Goal: Transaction & Acquisition: Purchase product/service

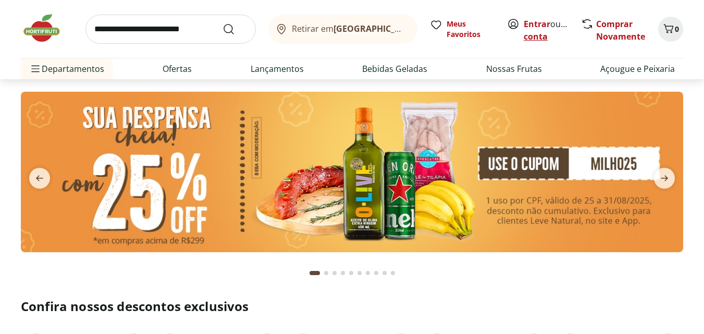
click at [539, 39] on link "Criar conta" at bounding box center [551, 30] width 57 height 24
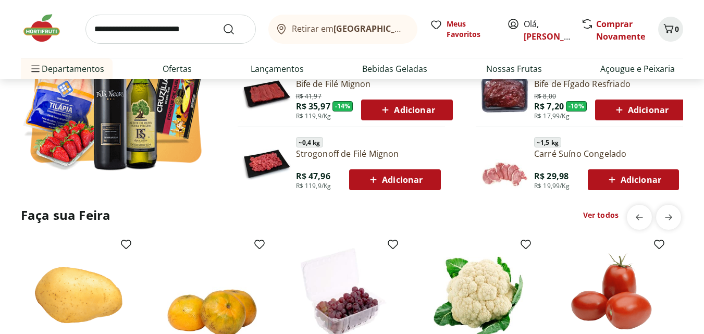
scroll to position [885, 0]
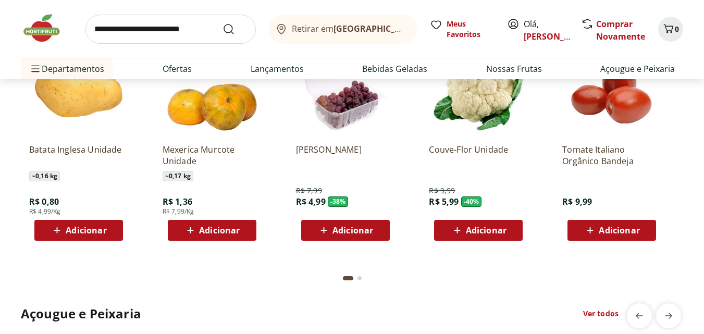
click at [484, 229] on span "Adicionar" at bounding box center [486, 230] width 41 height 8
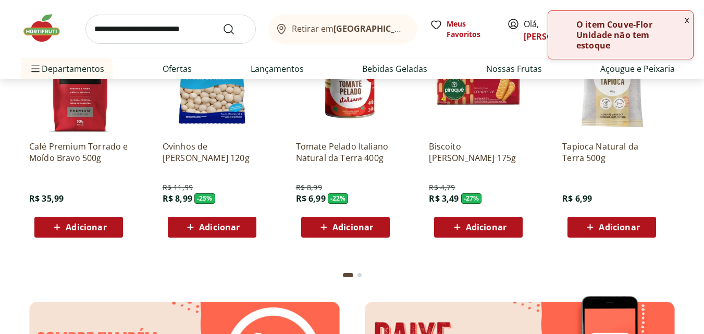
scroll to position [1510, 0]
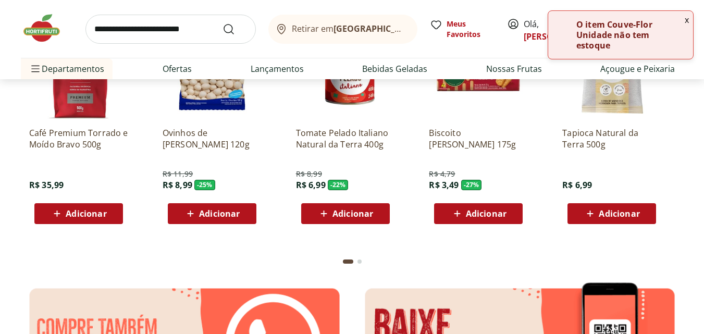
click at [342, 213] on span "Adicionar" at bounding box center [352, 213] width 41 height 8
type input "*"
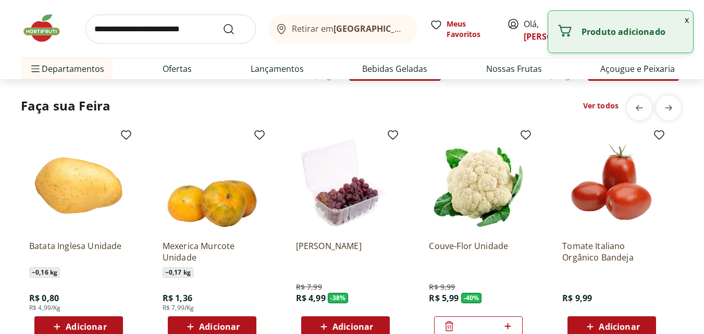
scroll to position [781, 0]
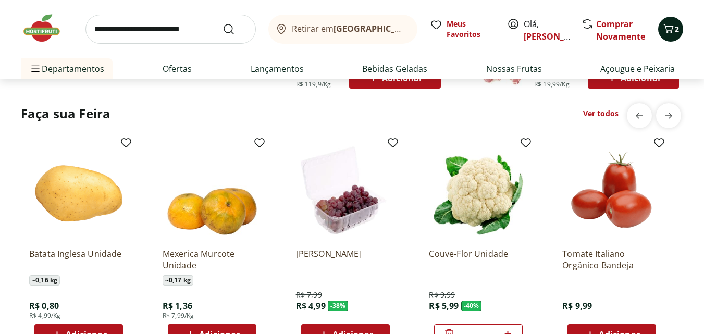
click at [668, 32] on icon "Carrinho" at bounding box center [669, 28] width 10 height 9
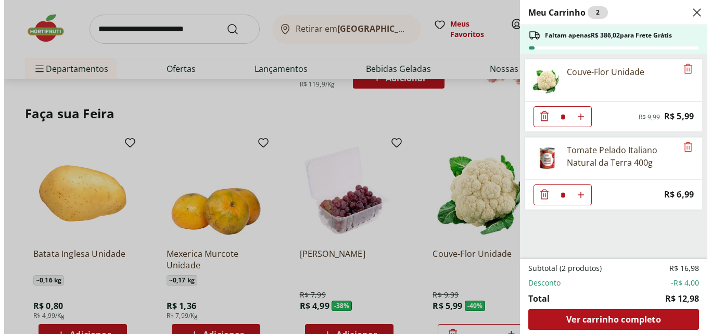
scroll to position [784, 0]
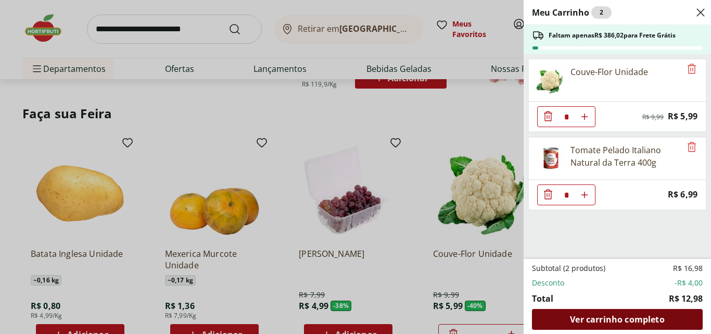
click at [590, 323] on span "Ver carrinho completo" at bounding box center [617, 319] width 94 height 8
